Goal: Task Accomplishment & Management: Manage account settings

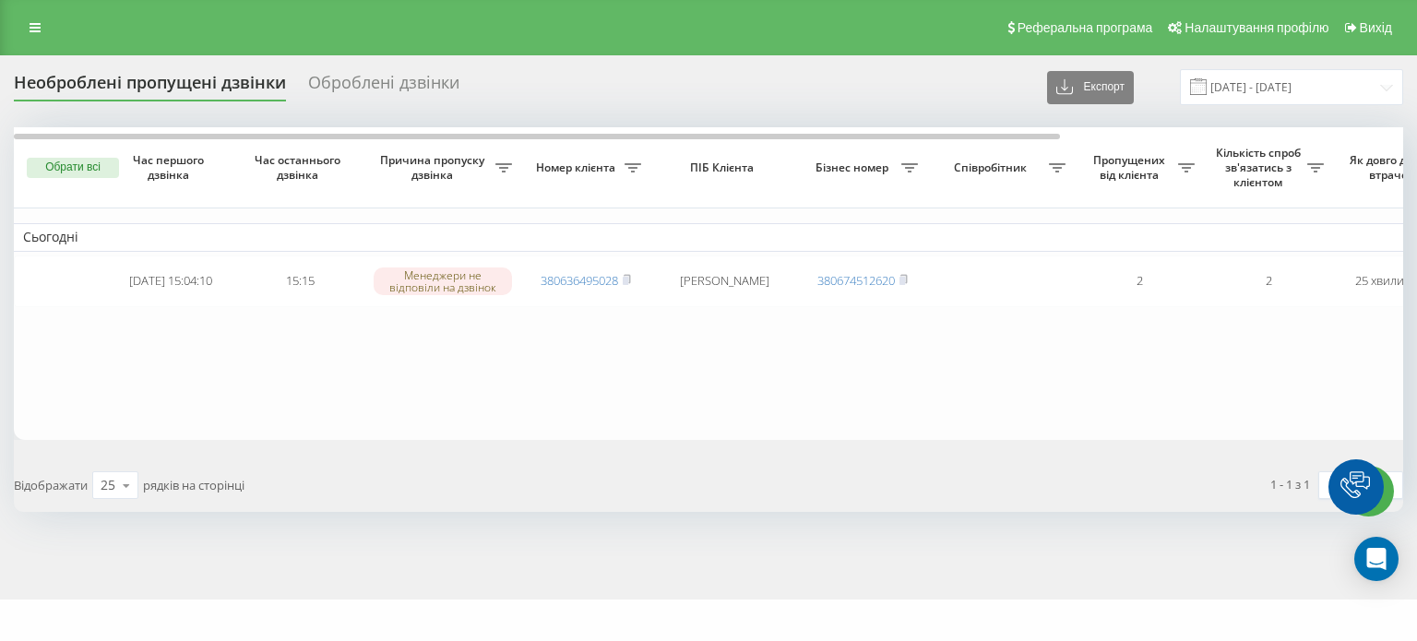
click at [86, 164] on button "Обрати всі" at bounding box center [73, 168] width 92 height 20
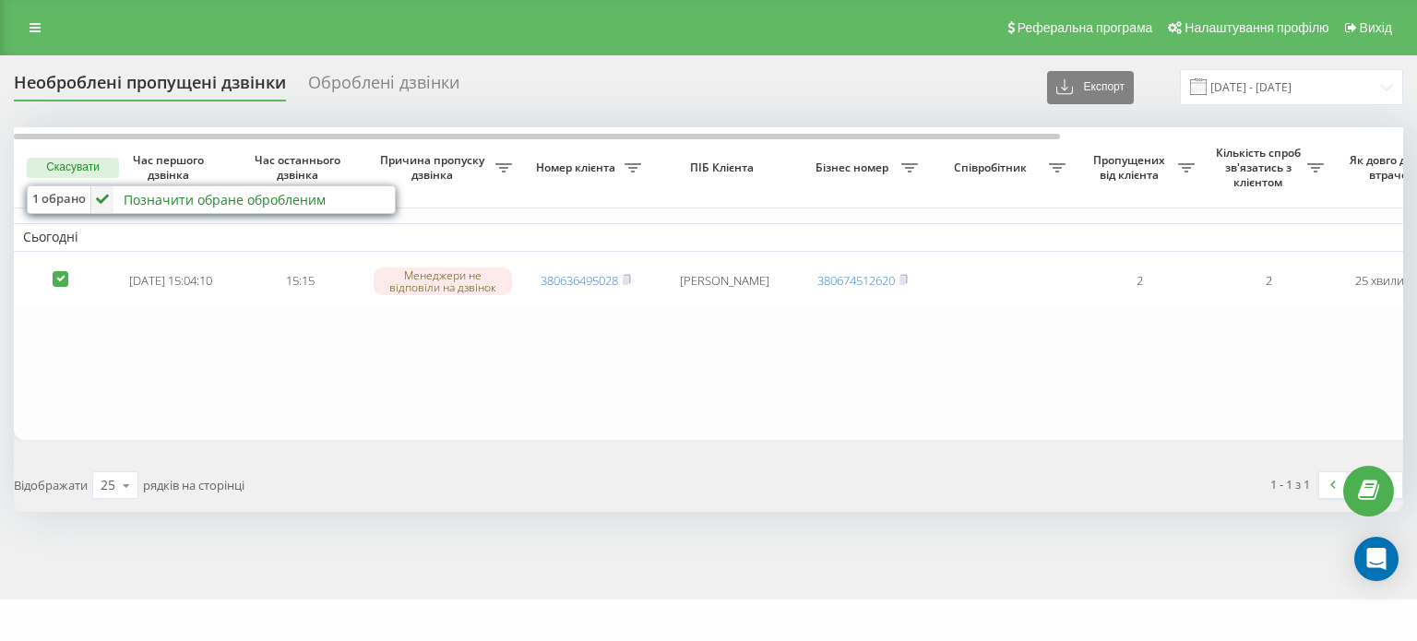
click at [180, 194] on div "Позначити обране обробленим" at bounding box center [225, 200] width 202 height 18
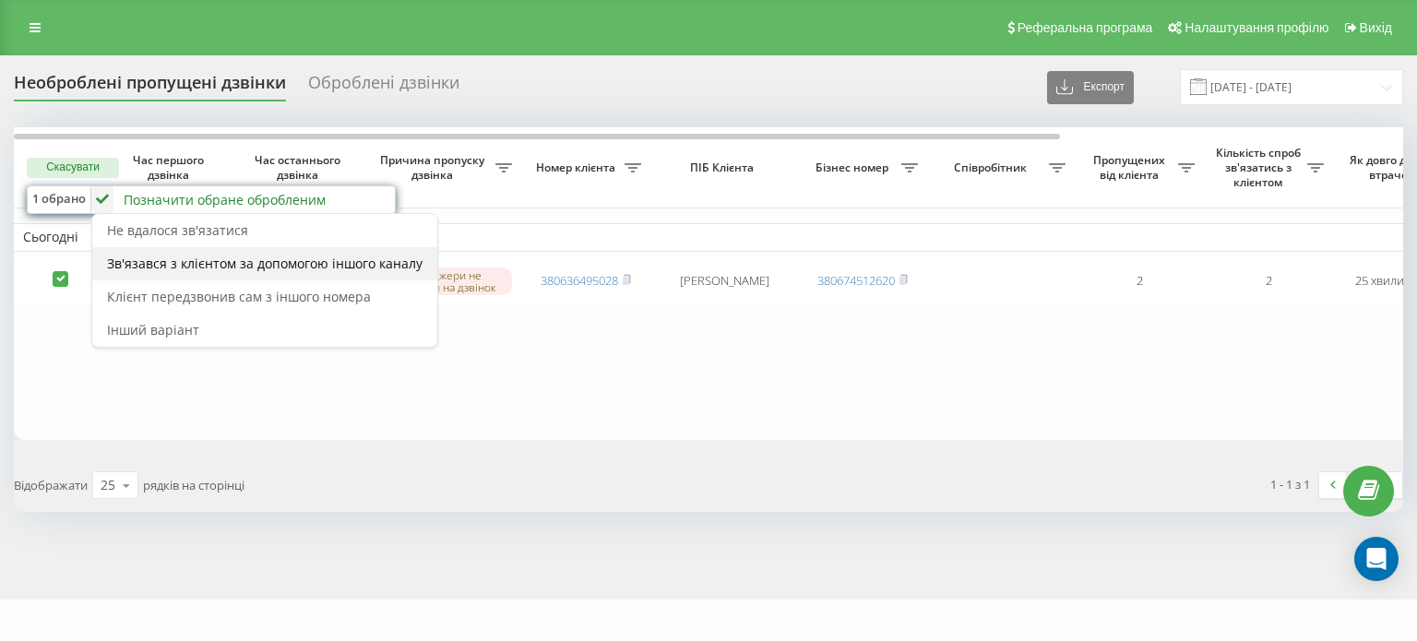
click at [241, 257] on span "Зв'язався з клієнтом за допомогою іншого каналу" at bounding box center [264, 264] width 315 height 18
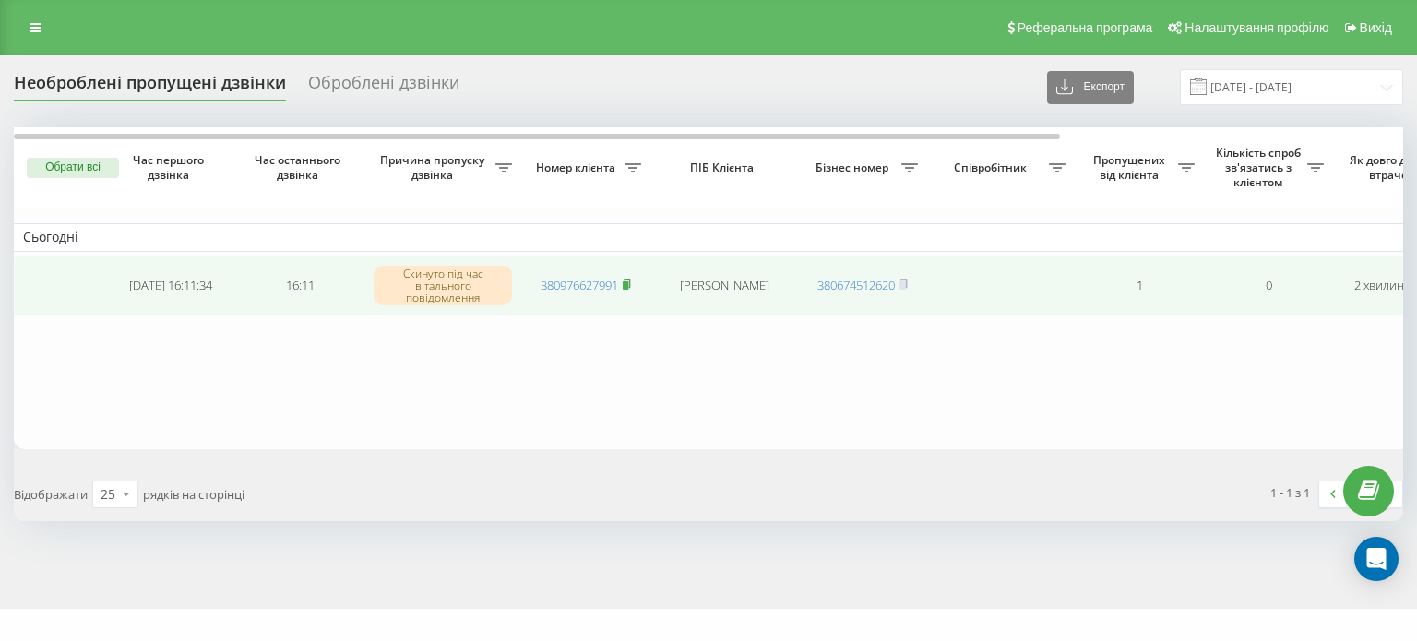
click at [627, 283] on rect at bounding box center [625, 285] width 6 height 8
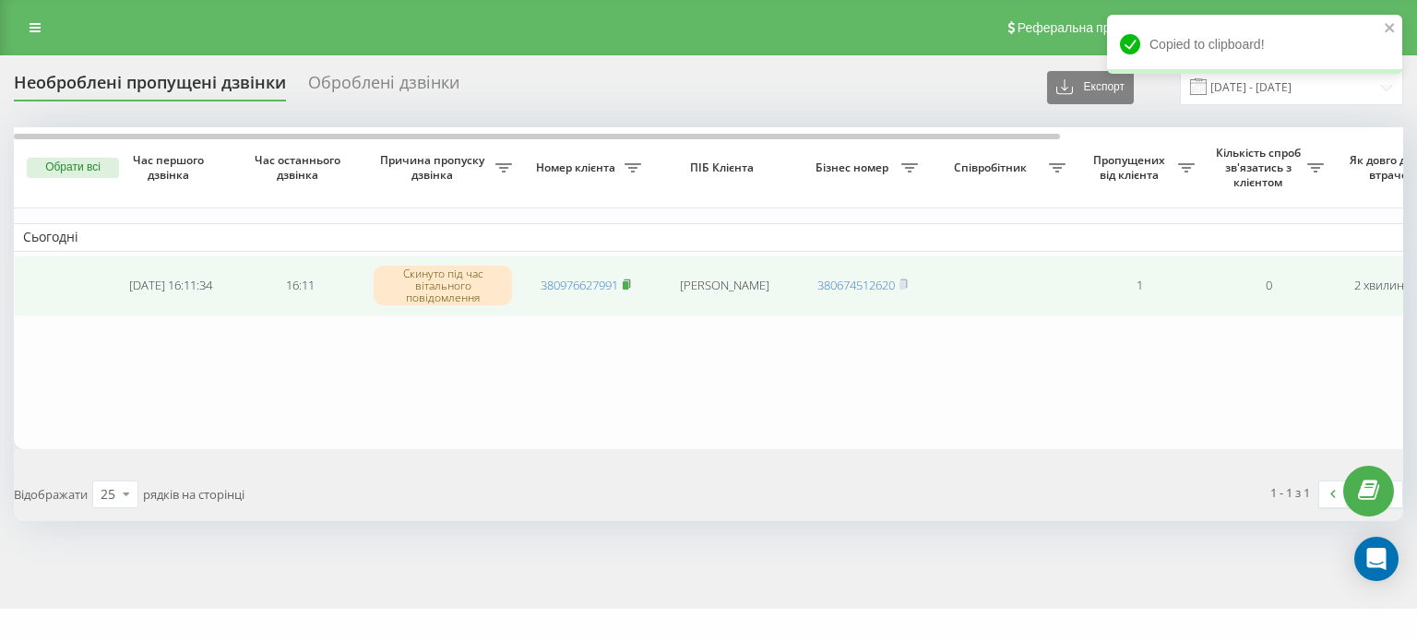
click at [627, 281] on rect at bounding box center [625, 285] width 6 height 8
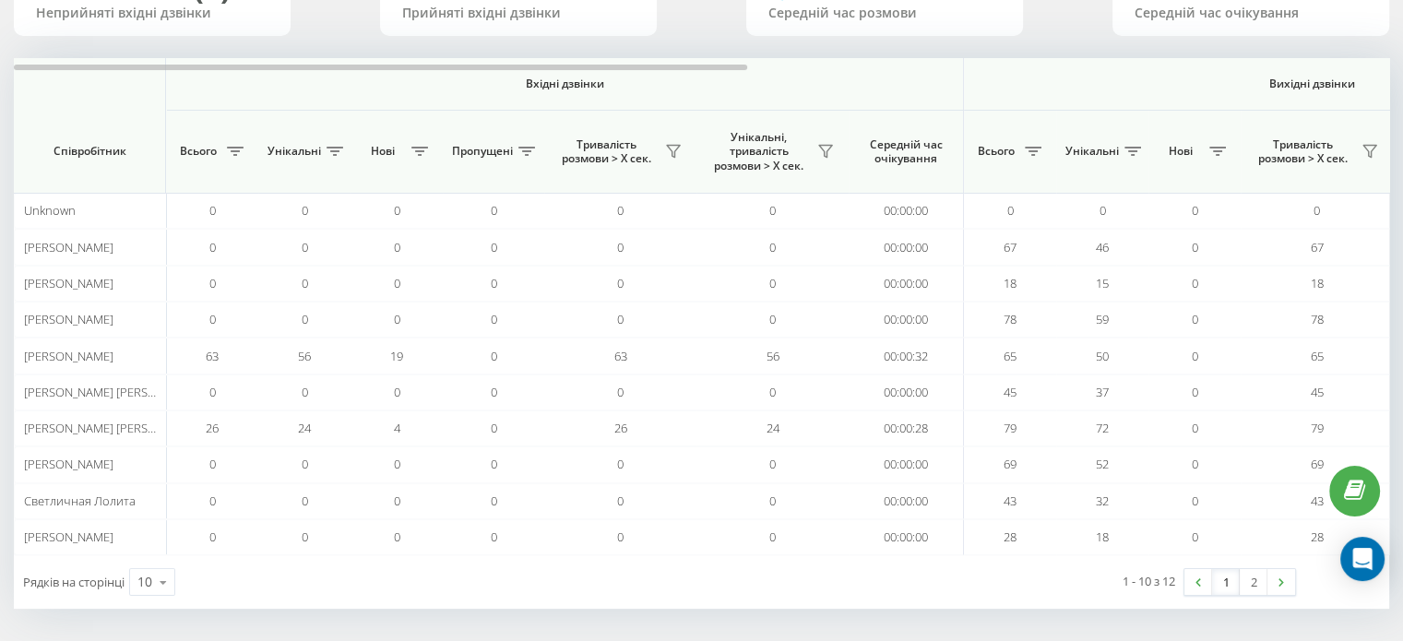
scroll to position [178, 0]
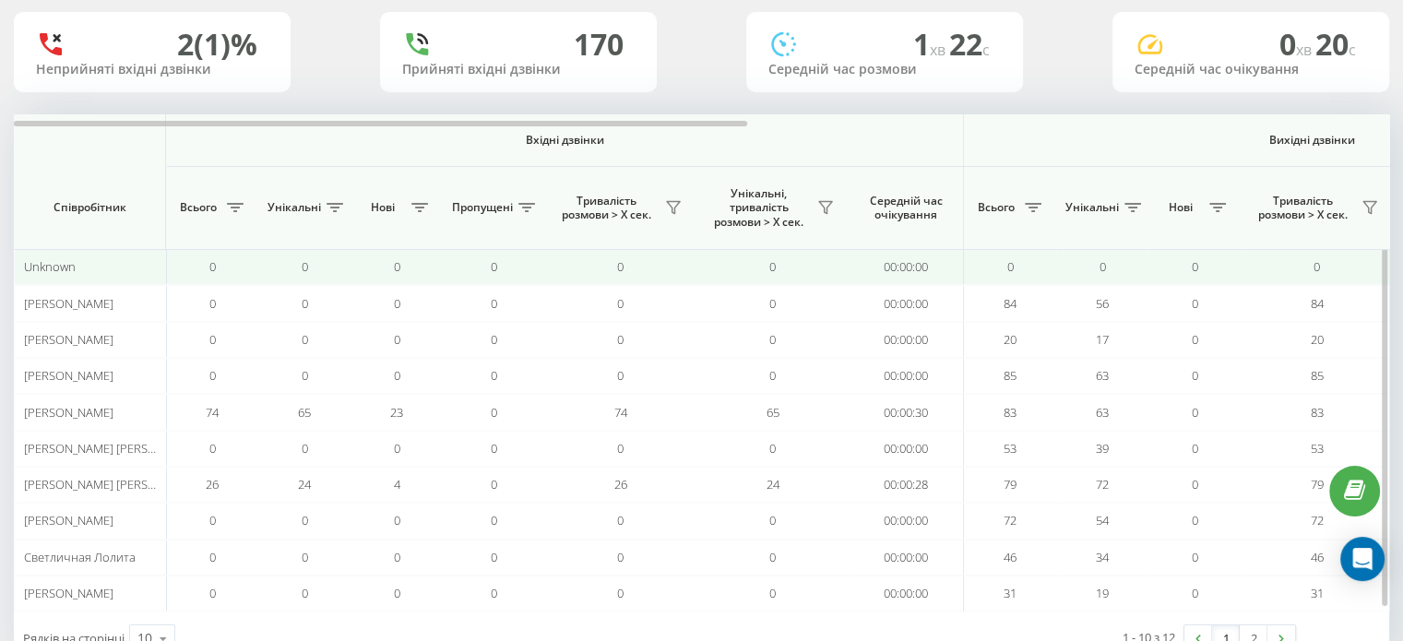
scroll to position [178, 0]
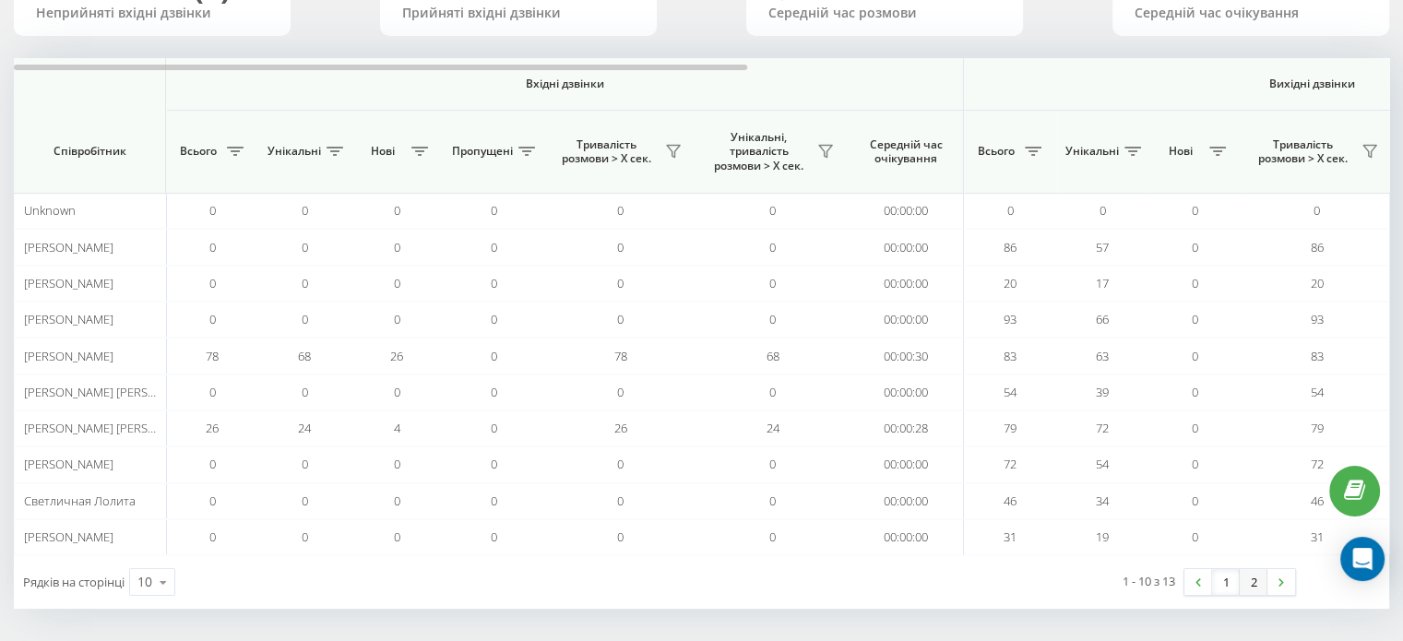
click at [1247, 575] on link "2" at bounding box center [1253, 582] width 28 height 26
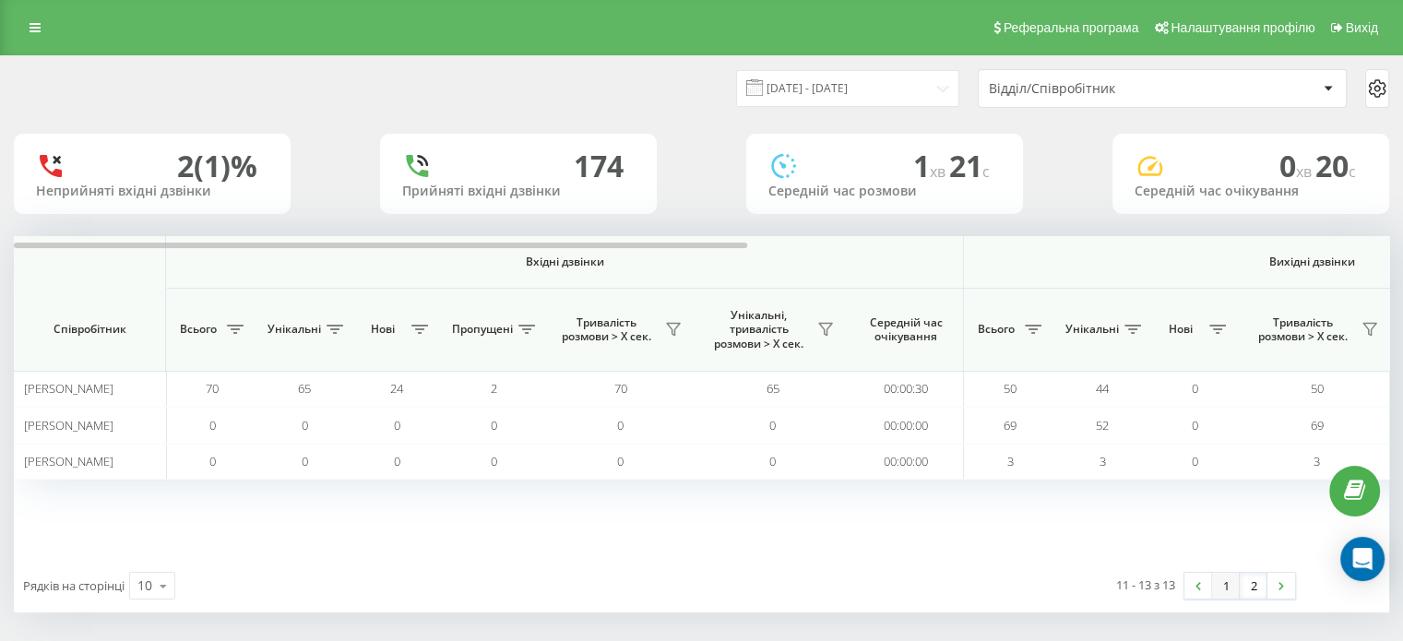
click at [1228, 579] on link "1" at bounding box center [1226, 586] width 28 height 26
